Goal: Find specific page/section: Find specific page/section

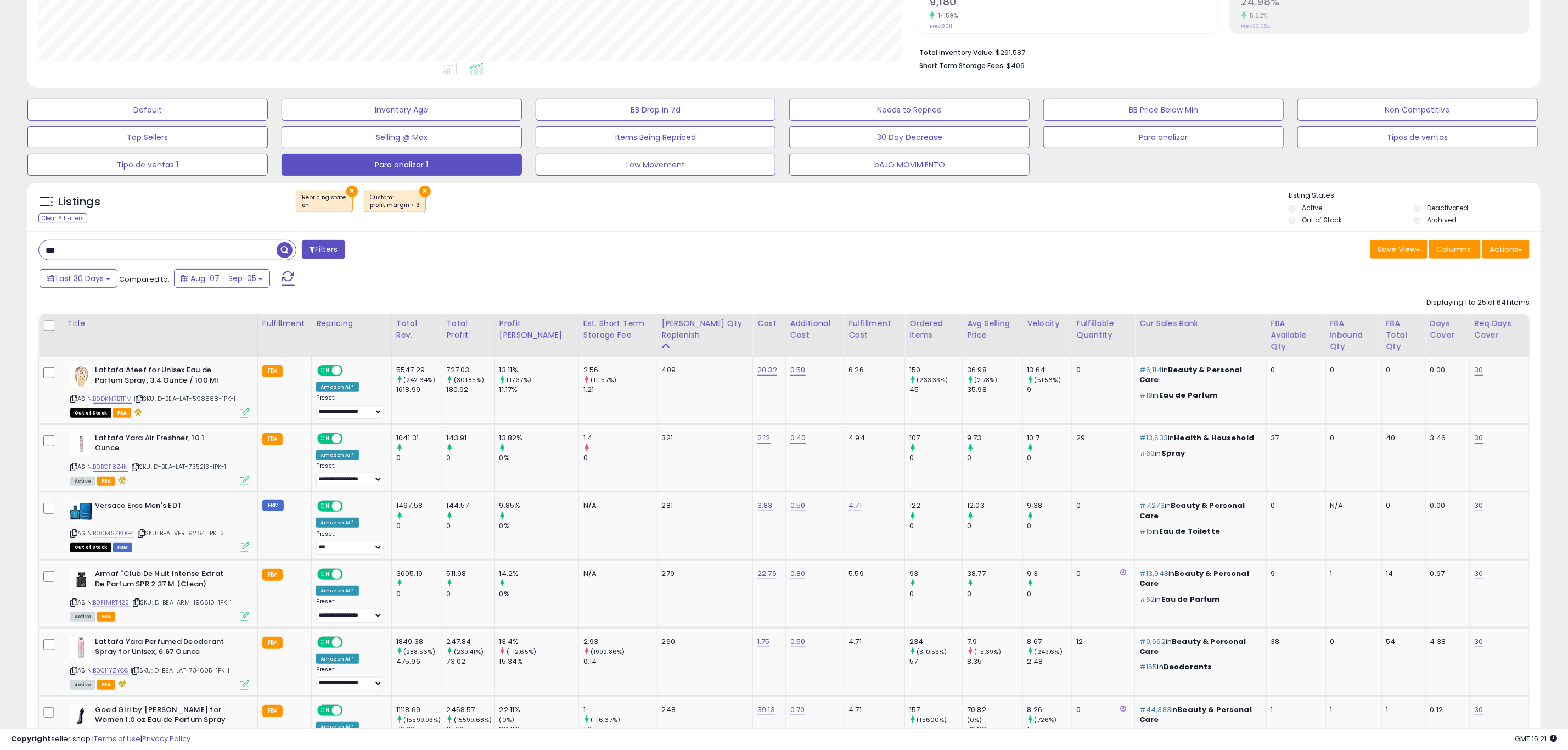
scroll to position [225, 879]
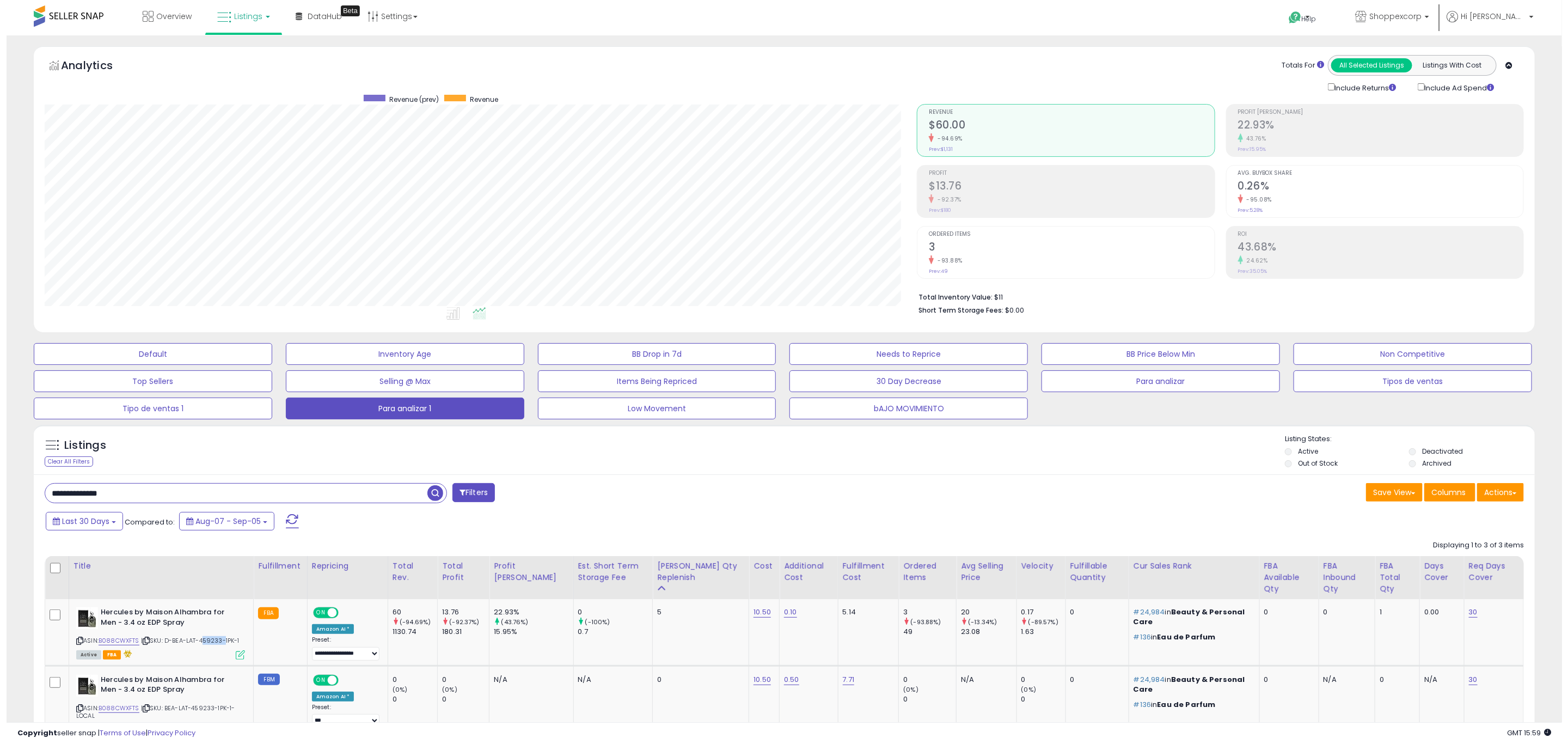
scroll to position [224, 872]
drag, startPoint x: 123, startPoint y: 490, endPoint x: 0, endPoint y: 488, distance: 123.0
click at [0, 488] on div "**********" at bounding box center [778, 464] width 1556 height 856
paste input "text"
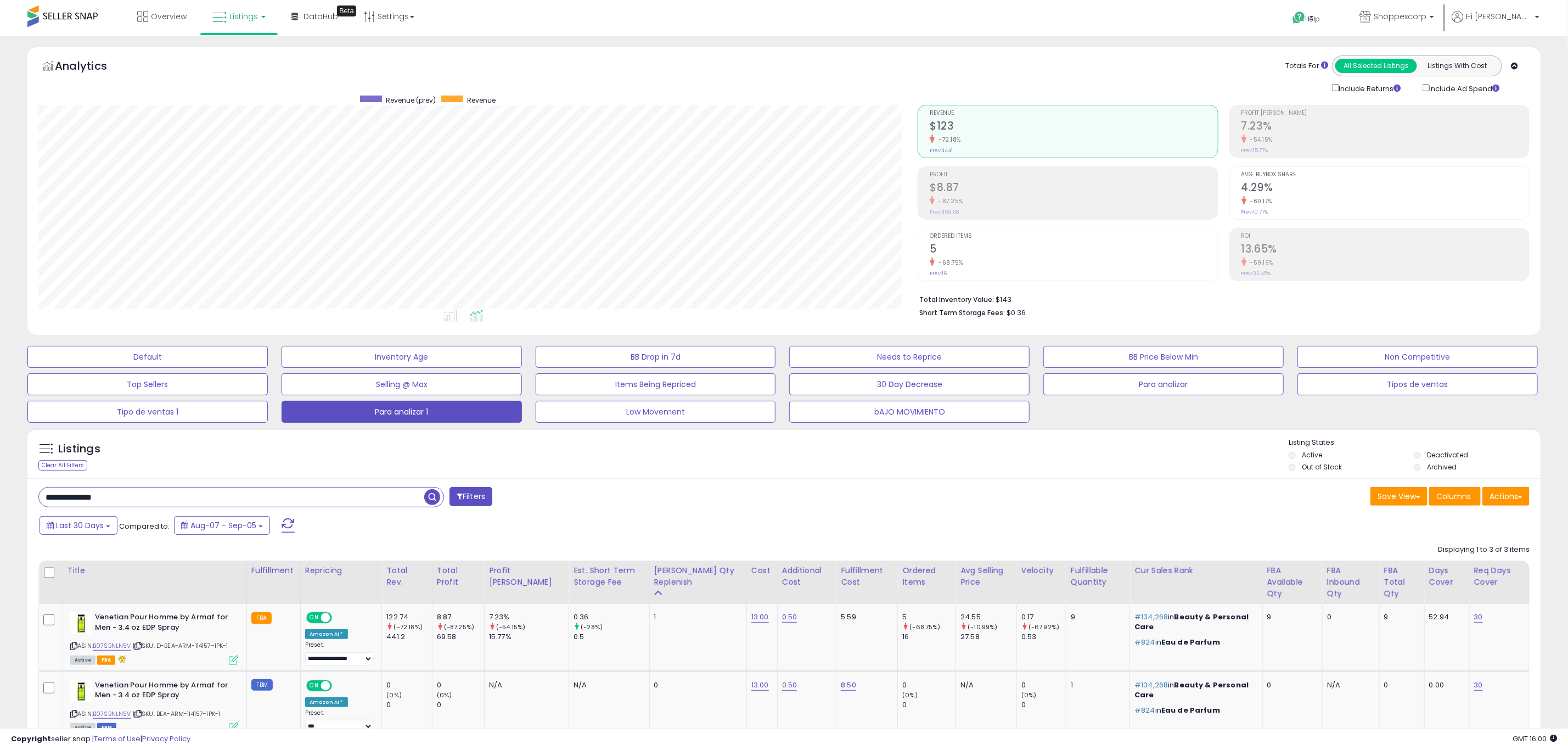
scroll to position [153, 0]
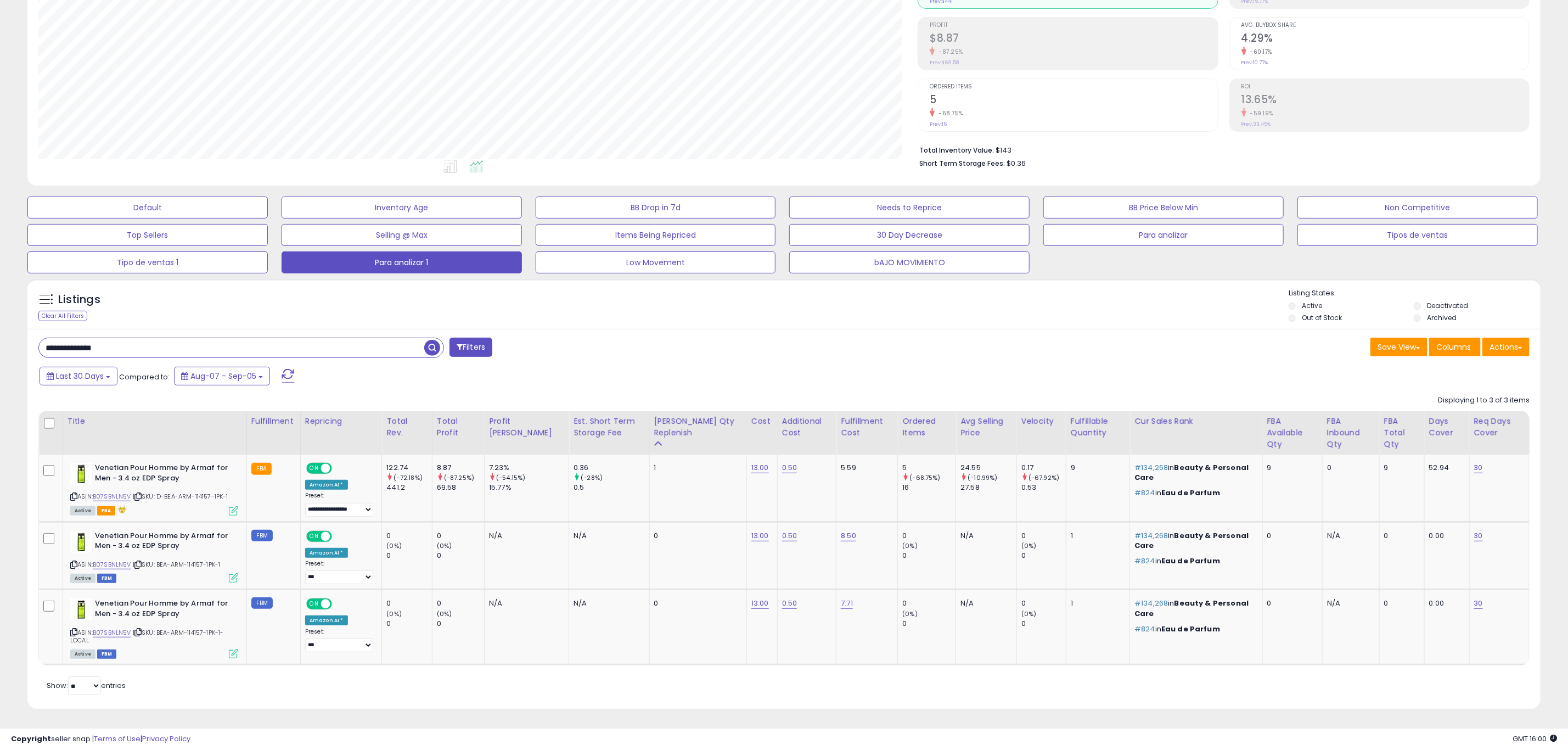
drag, startPoint x: 144, startPoint y: 345, endPoint x: 0, endPoint y: 293, distance: 153.1
click at [0, 292] on div "**********" at bounding box center [784, 318] width 1568 height 863
paste input "text"
type input "**********"
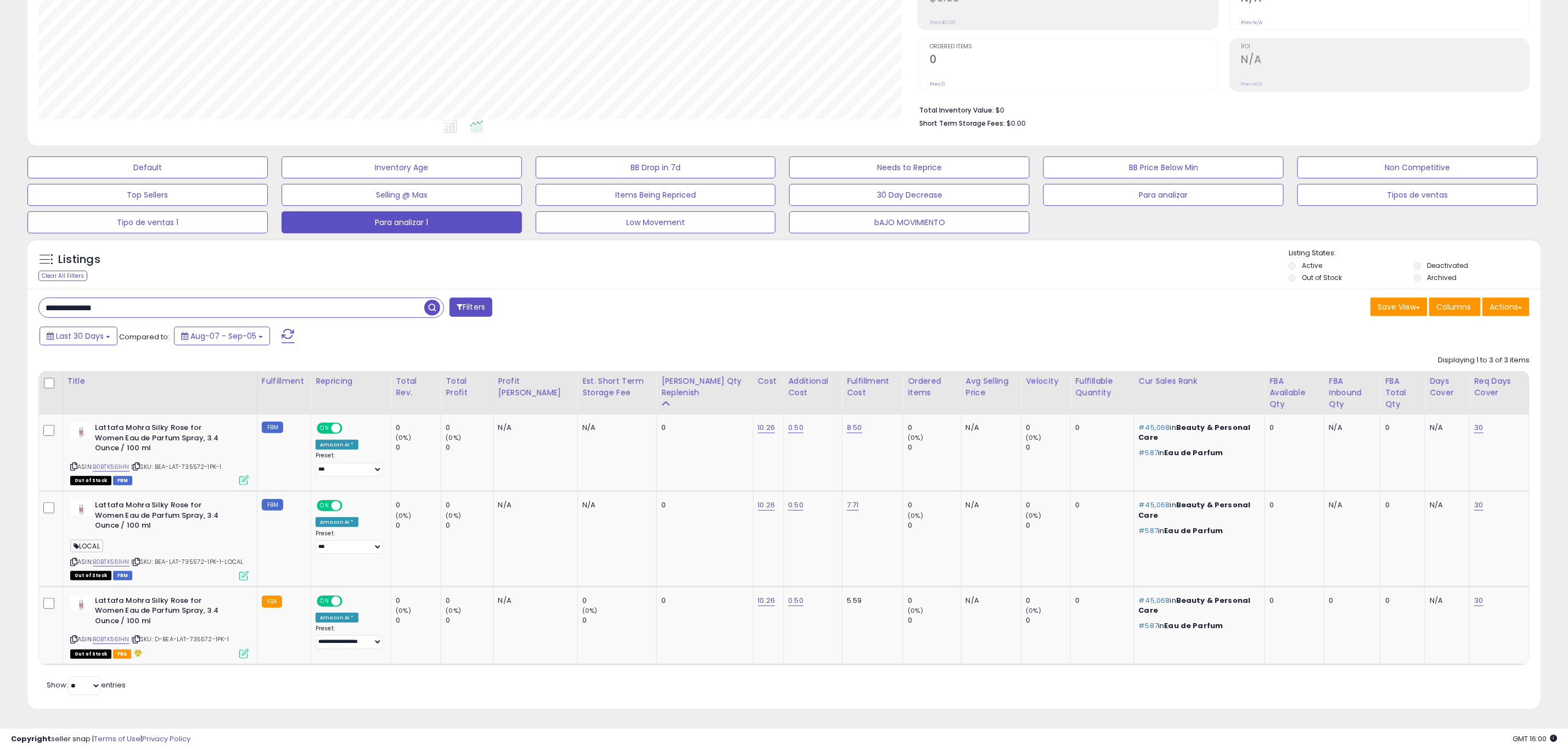
scroll to position [225, 879]
click at [284, 384] on div "Fulfillment" at bounding box center [284, 381] width 45 height 11
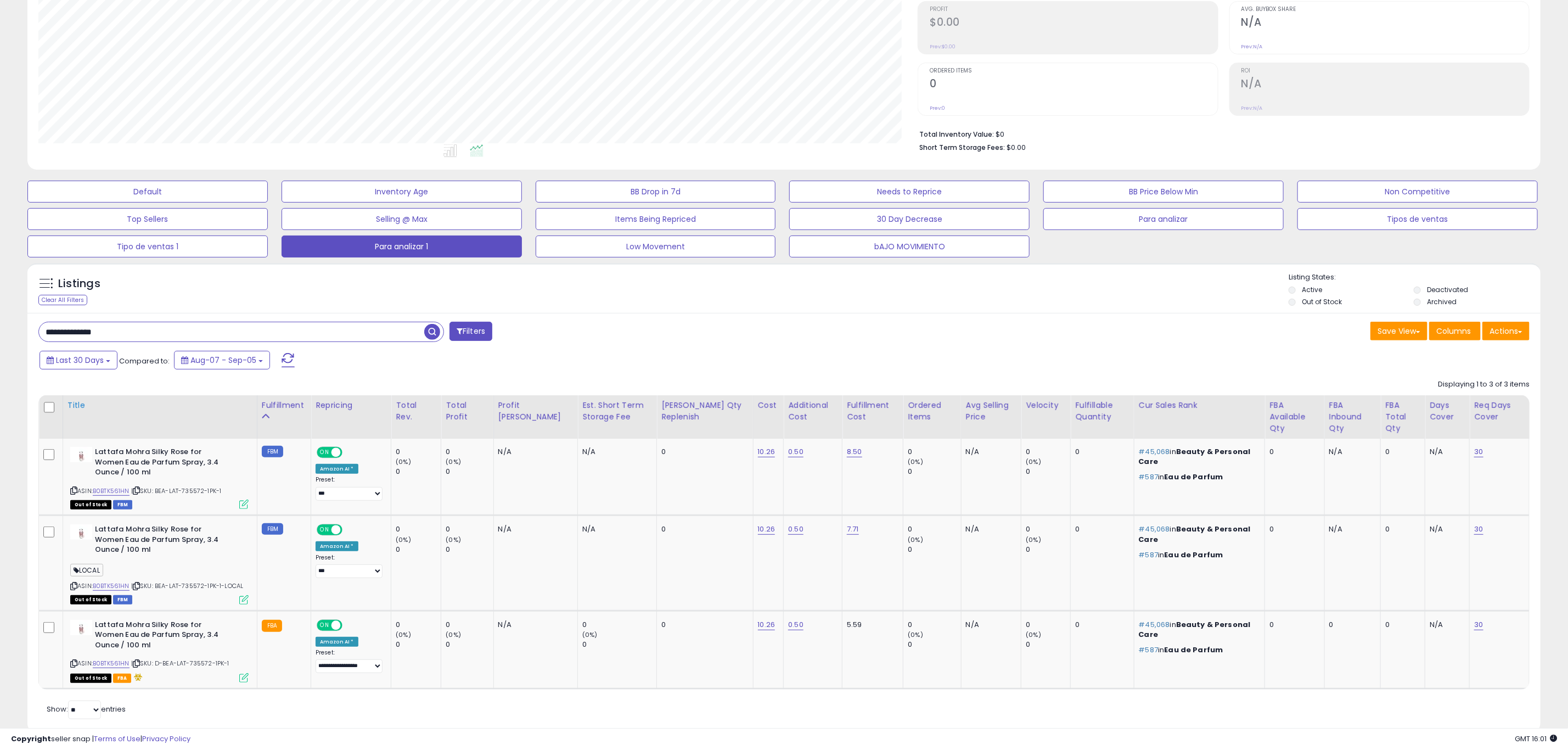
scroll to position [180, 0]
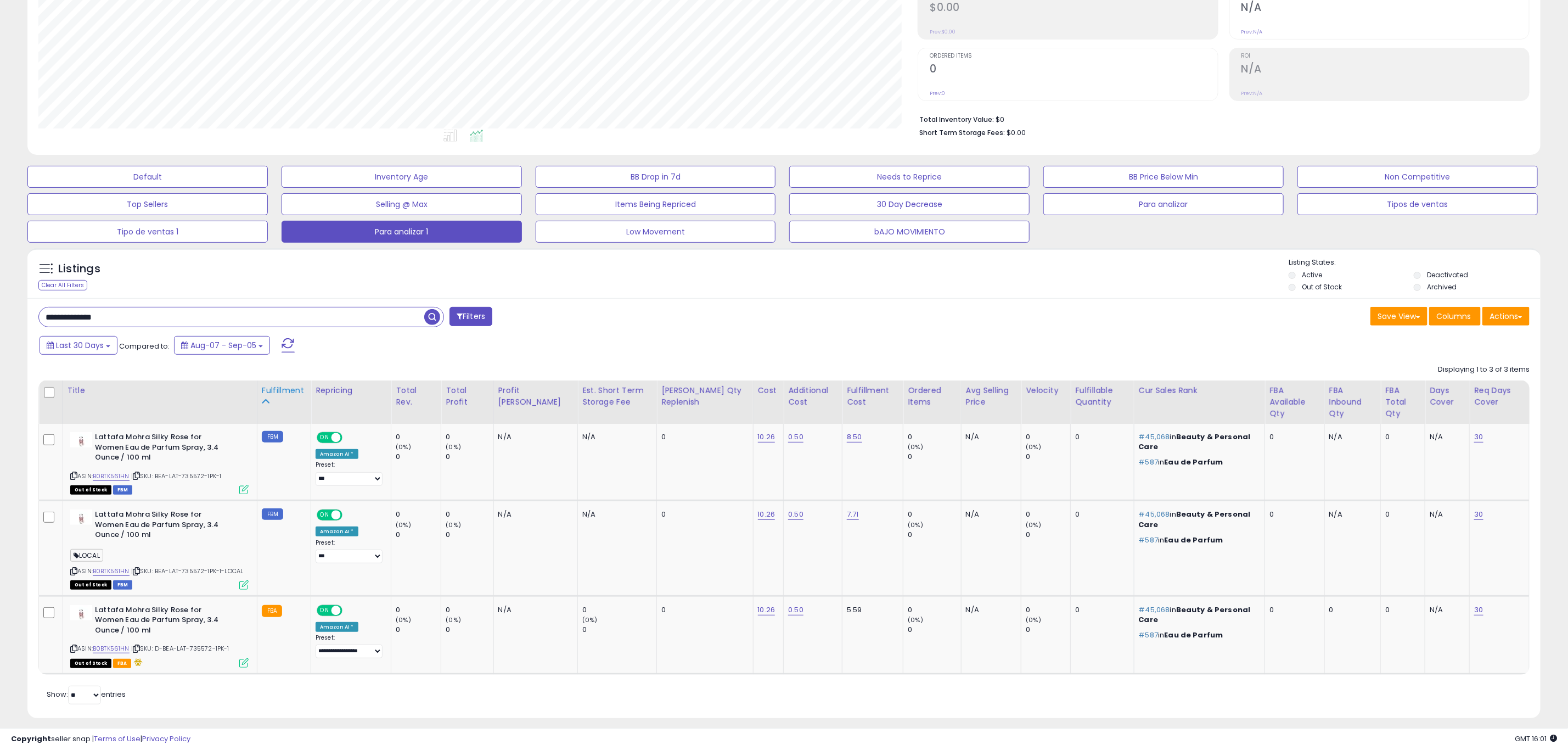
click at [274, 391] on div "Fulfillment" at bounding box center [284, 390] width 45 height 11
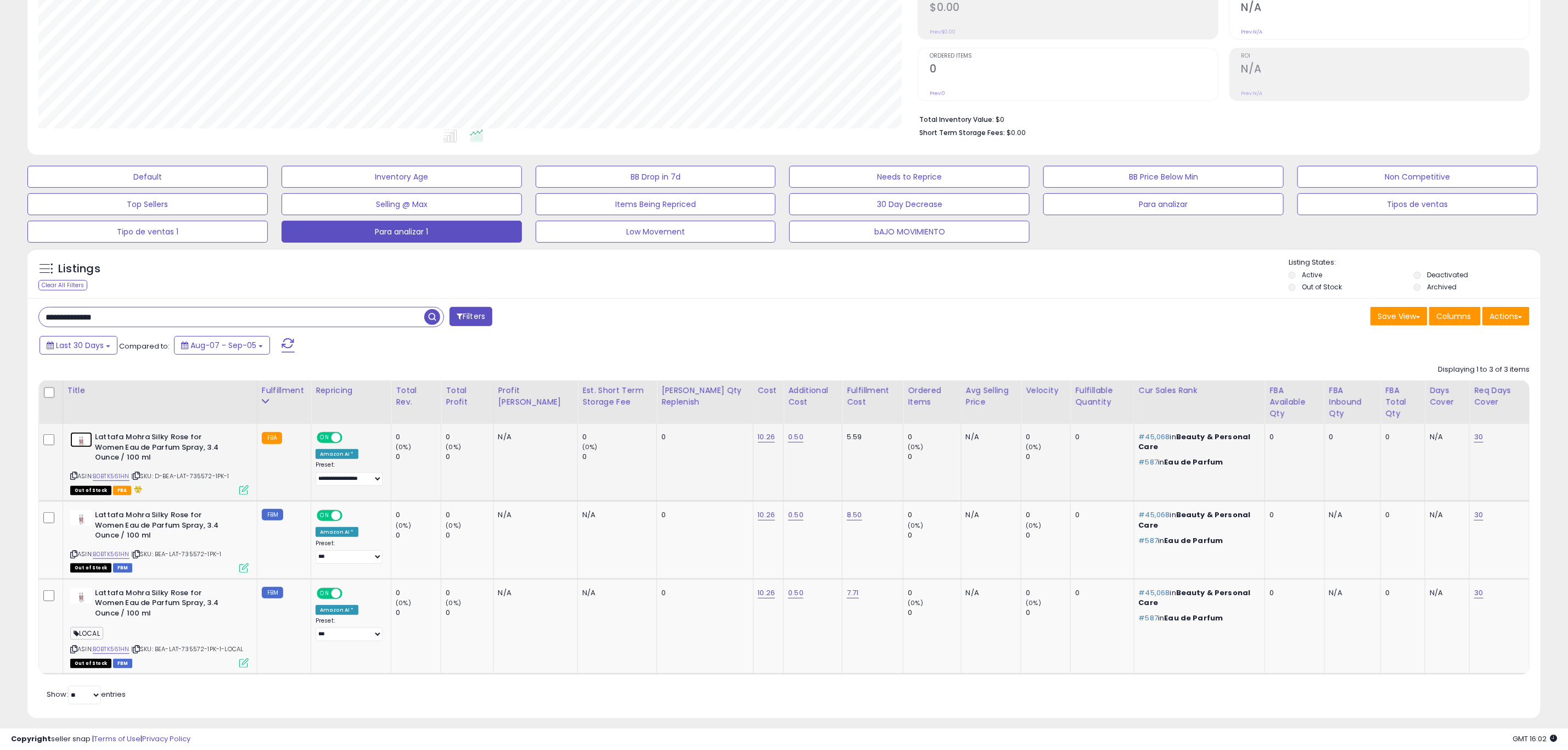
click at [82, 432] on img at bounding box center [81, 440] width 22 height 15
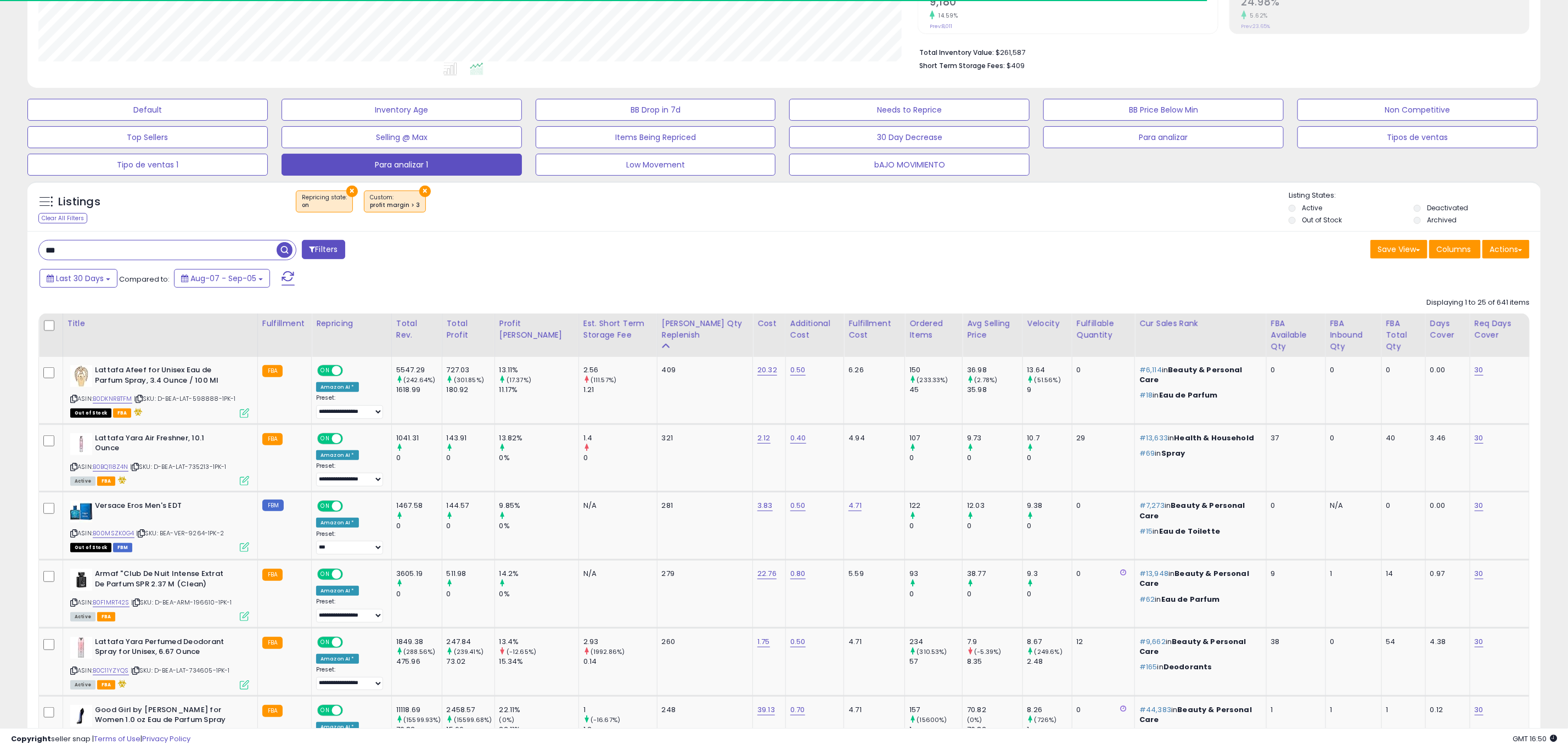
scroll to position [225, 879]
